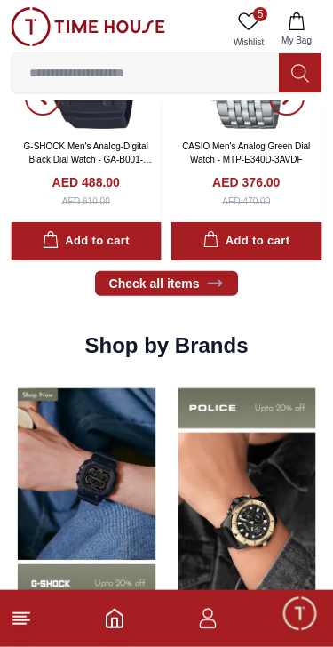
scroll to position [1090, 0]
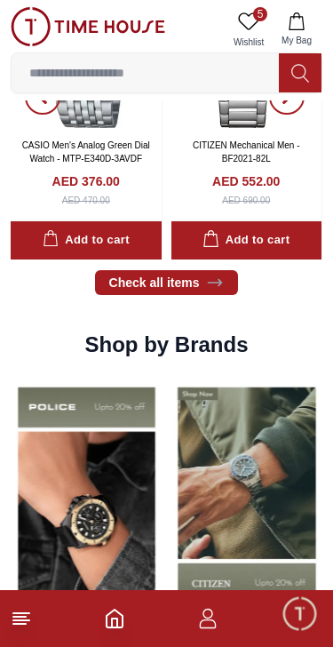
click at [28, 628] on icon at bounding box center [21, 618] width 21 height 21
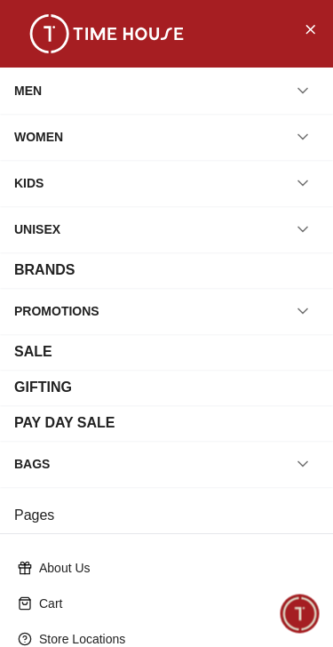
click at [309, 82] on icon "button" at bounding box center [303, 91] width 18 height 18
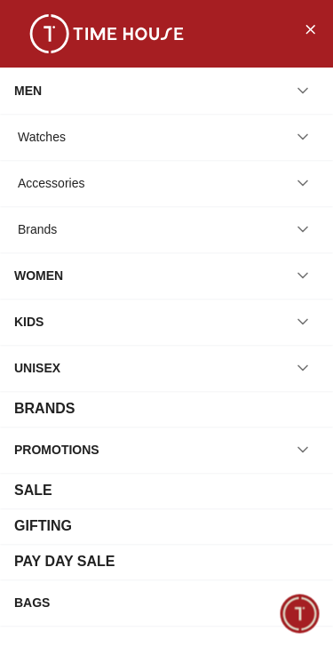
click at [308, 127] on button "button" at bounding box center [303, 137] width 32 height 32
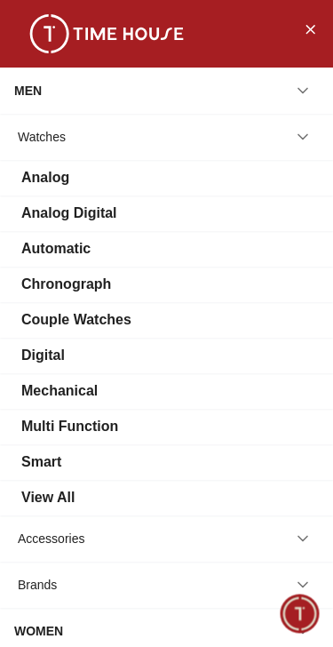
click at [44, 139] on div "Watches" at bounding box center [42, 137] width 48 height 32
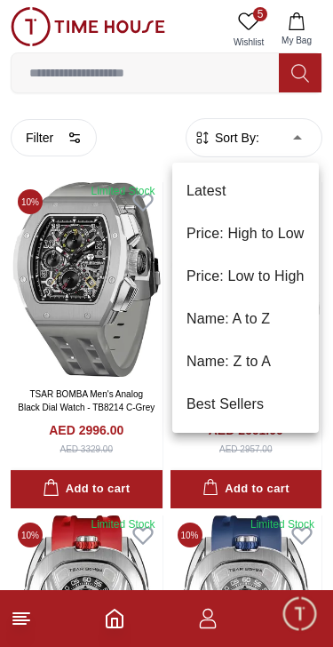
click at [272, 279] on li "Price: Low to High" at bounding box center [245, 276] width 147 height 43
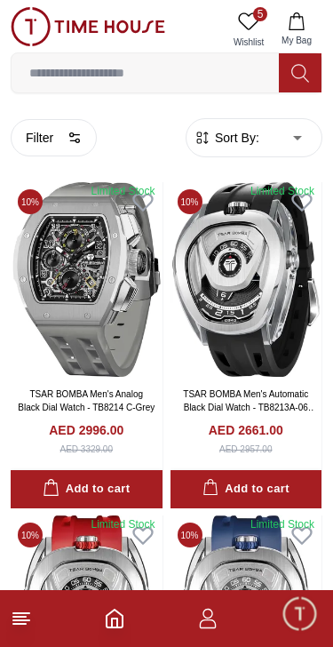
type input "*"
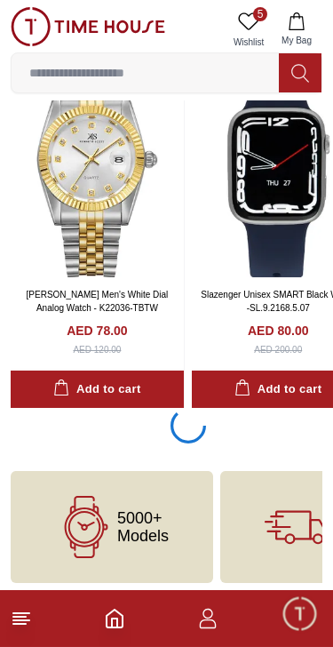
scroll to position [3378, 0]
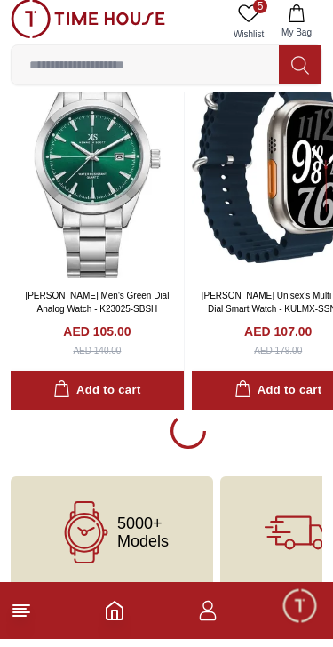
scroll to position [10584, 0]
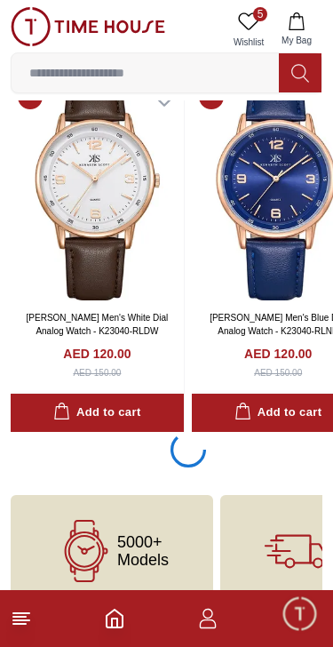
scroll to position [17803, 0]
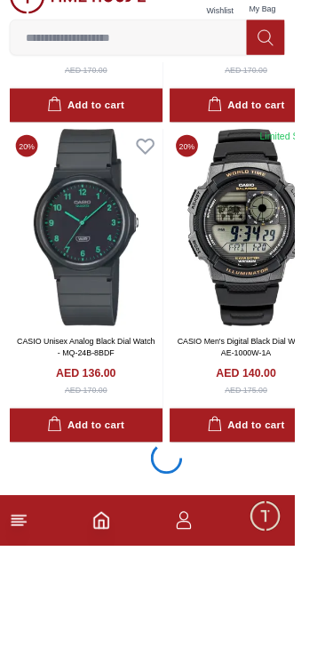
scroll to position [24925, 0]
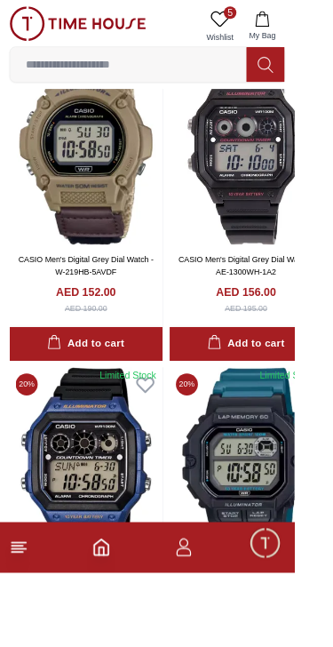
scroll to position [31549, 0]
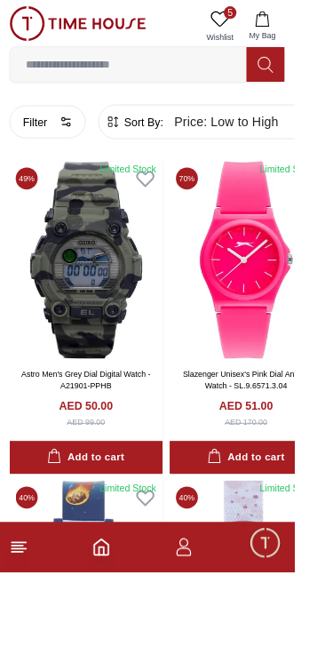
click at [56, 130] on button "Filter" at bounding box center [54, 137] width 86 height 37
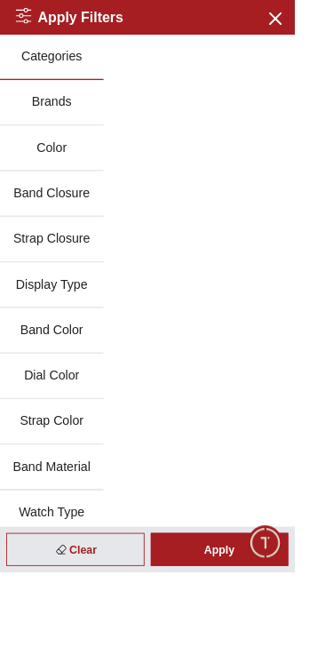
click at [88, 105] on button "Brands" at bounding box center [58, 117] width 117 height 52
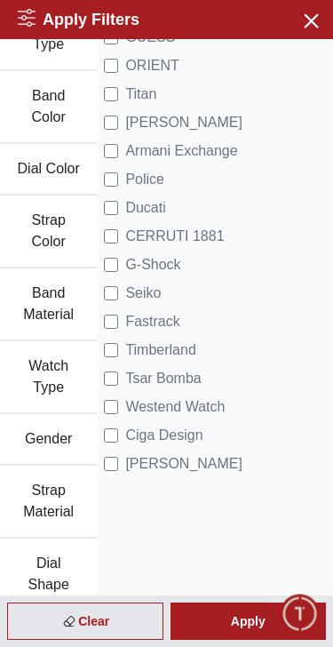
scroll to position [345, 0]
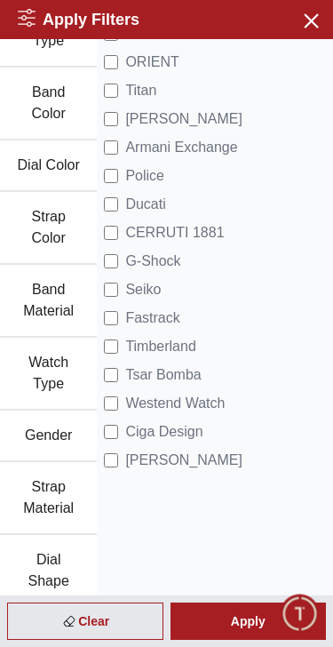
click at [237, 616] on div "Apply" at bounding box center [249, 620] width 156 height 37
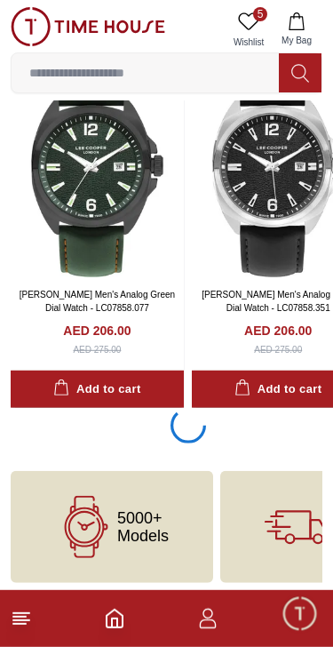
scroll to position [3381, 0]
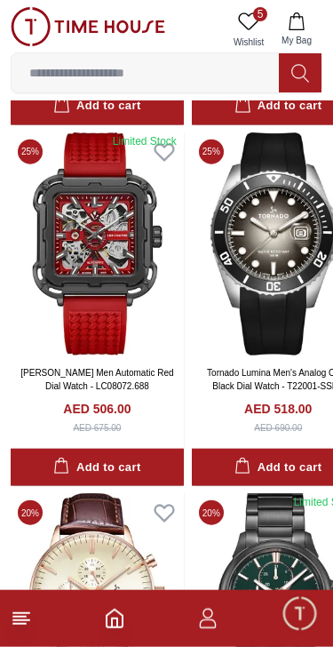
scroll to position [6547, 0]
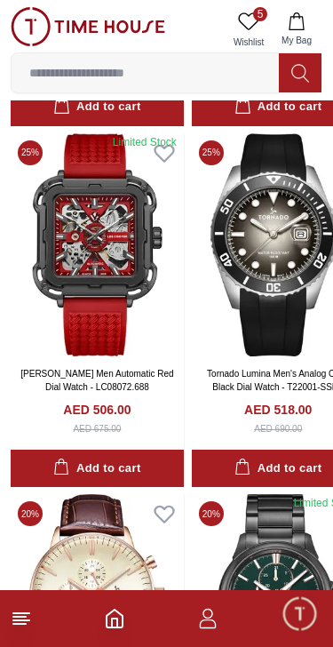
click at [280, 265] on img at bounding box center [278, 244] width 173 height 223
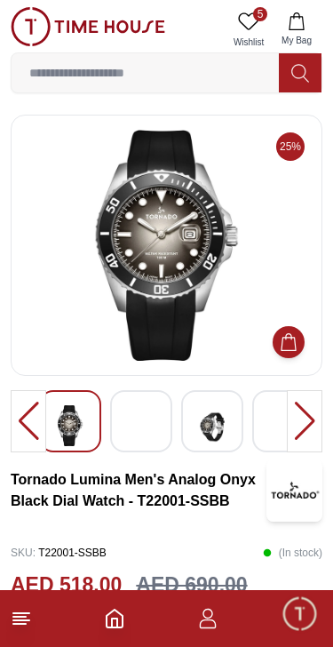
click at [145, 419] on img at bounding box center [141, 427] width 32 height 44
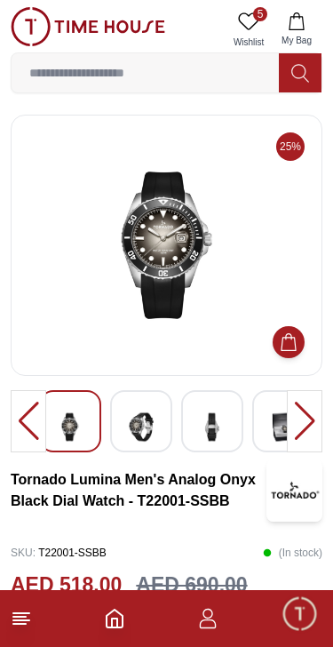
click at [155, 423] on img at bounding box center [141, 427] width 32 height 44
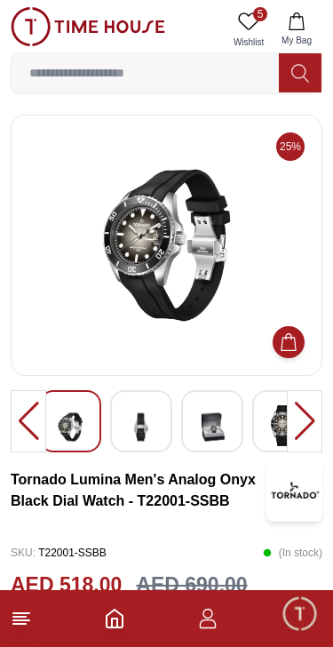
click at [221, 416] on img at bounding box center [212, 427] width 32 height 44
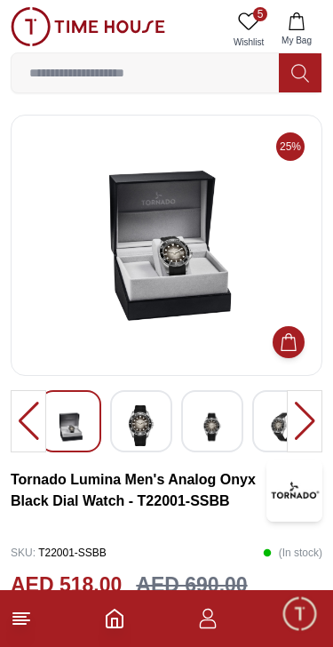
click at [183, 417] on div at bounding box center [212, 421] width 62 height 62
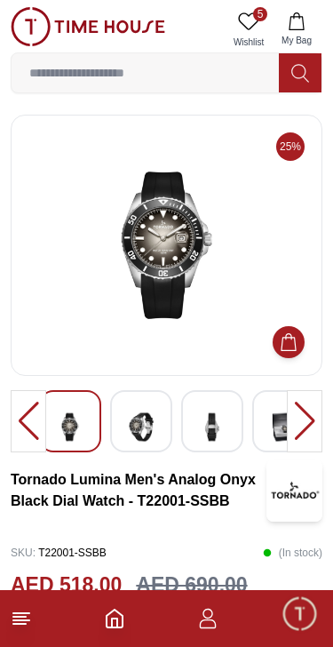
click at [214, 427] on img at bounding box center [212, 427] width 32 height 44
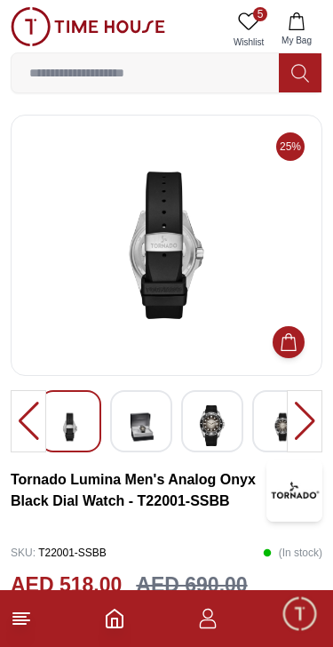
click at [268, 425] on img at bounding box center [283, 427] width 32 height 44
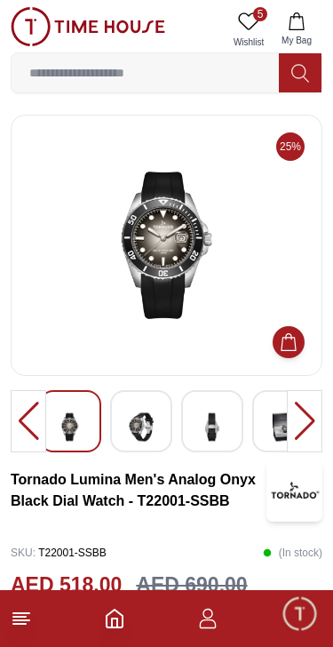
click at [152, 422] on img at bounding box center [141, 427] width 32 height 44
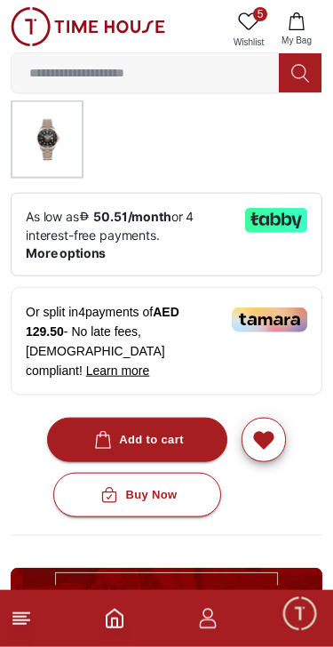
scroll to position [682, 0]
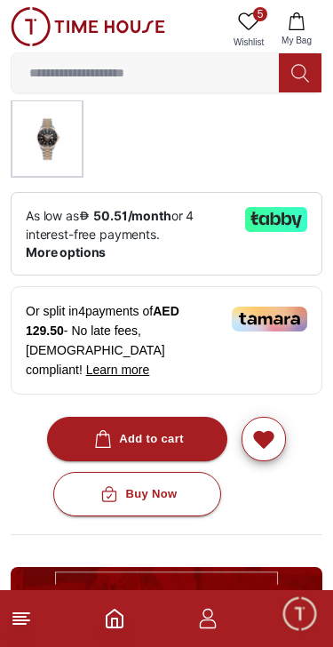
click at [186, 417] on button "Add to cart" at bounding box center [137, 439] width 180 height 44
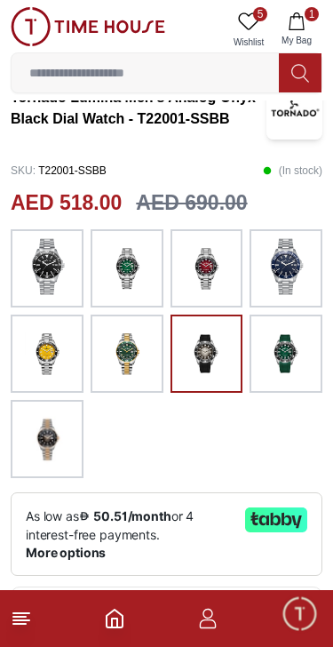
scroll to position [380, 0]
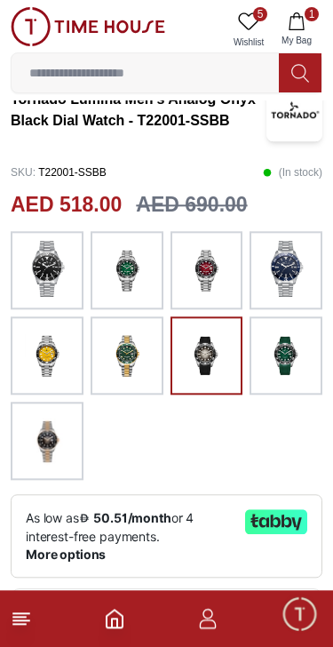
click at [306, 12] on span "1" at bounding box center [312, 14] width 14 height 14
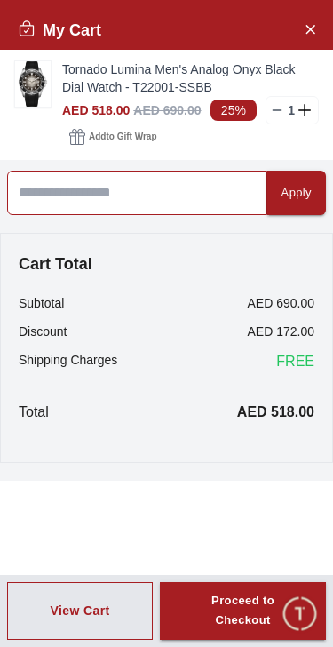
click at [114, 191] on input at bounding box center [137, 193] width 260 height 44
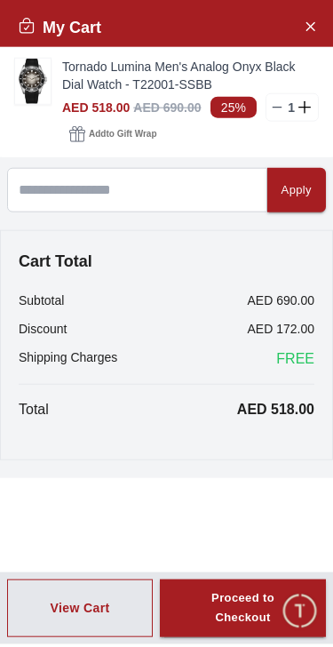
scroll to position [384, 0]
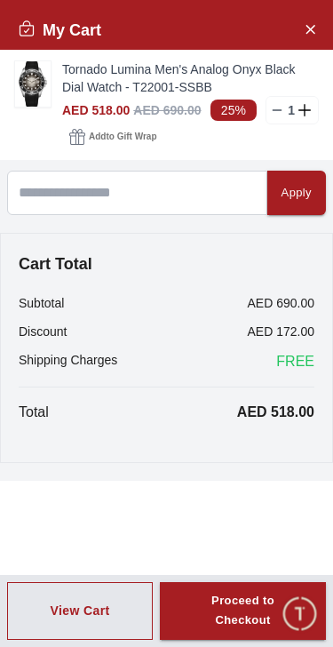
click at [316, 30] on icon "Close Account" at bounding box center [310, 29] width 14 height 22
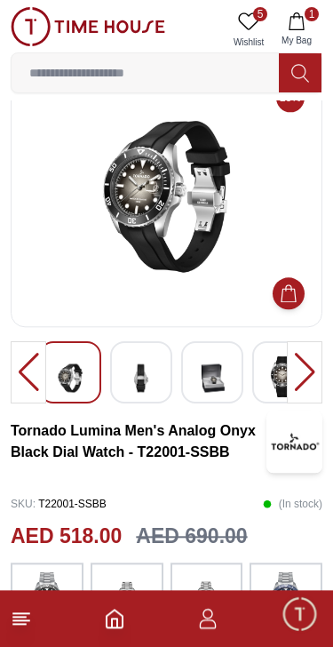
scroll to position [0, 0]
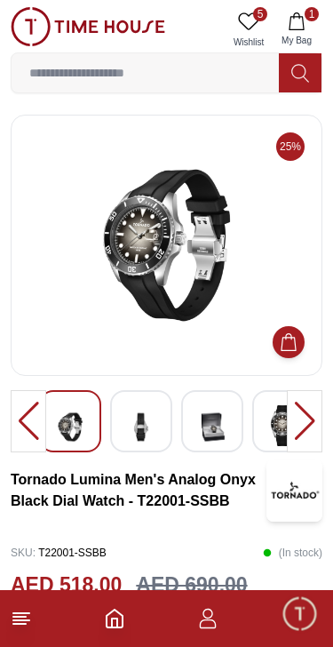
click at [147, 425] on img at bounding box center [141, 427] width 32 height 44
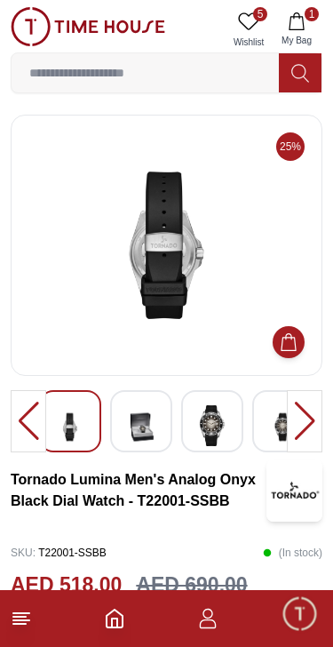
click at [211, 420] on img at bounding box center [212, 425] width 32 height 41
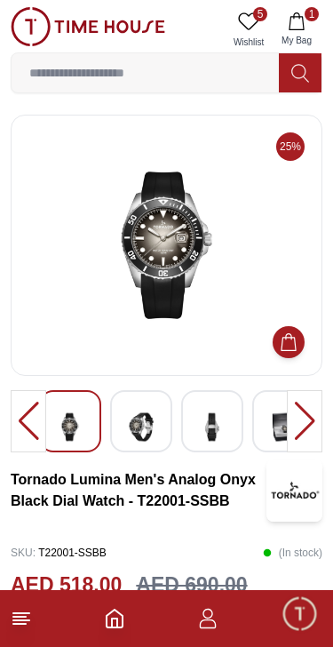
click at [211, 426] on img at bounding box center [212, 427] width 32 height 44
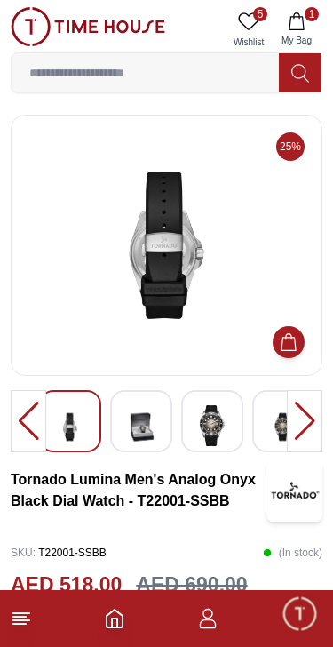
click at [207, 424] on img at bounding box center [212, 425] width 32 height 41
